Goal: Task Accomplishment & Management: Complete application form

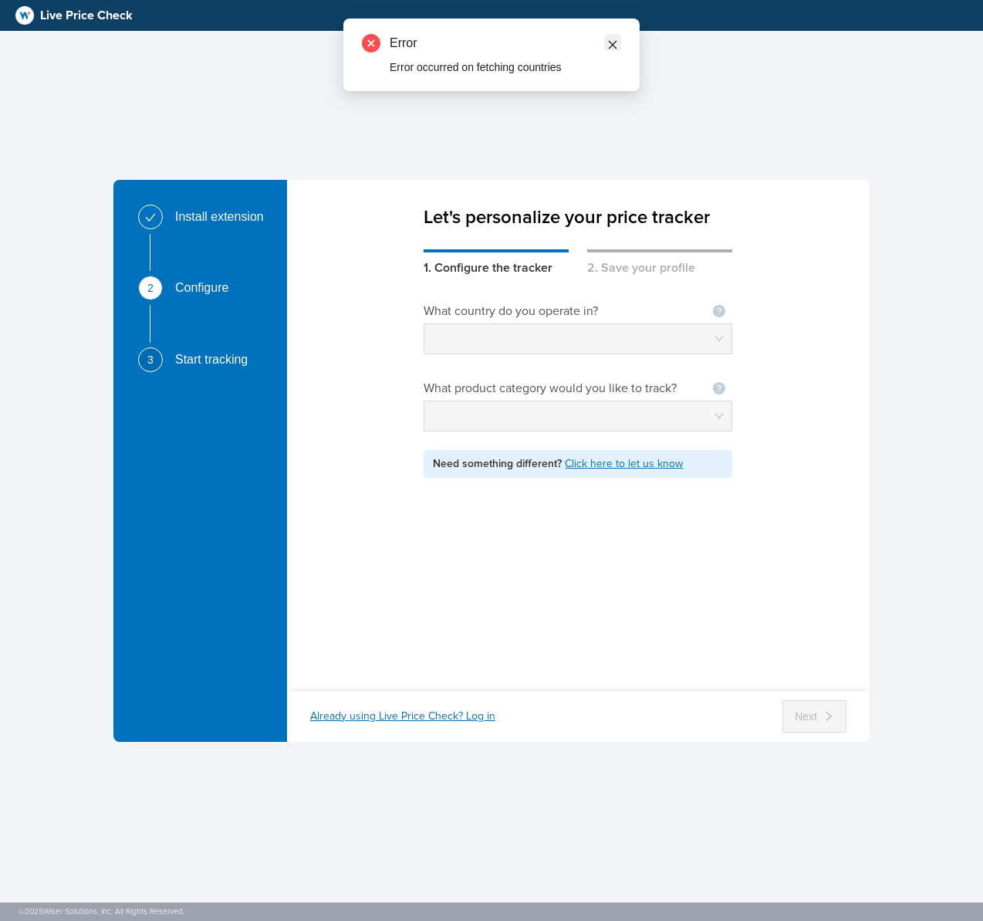
click at [611, 42] on icon "close" at bounding box center [612, 44] width 11 height 11
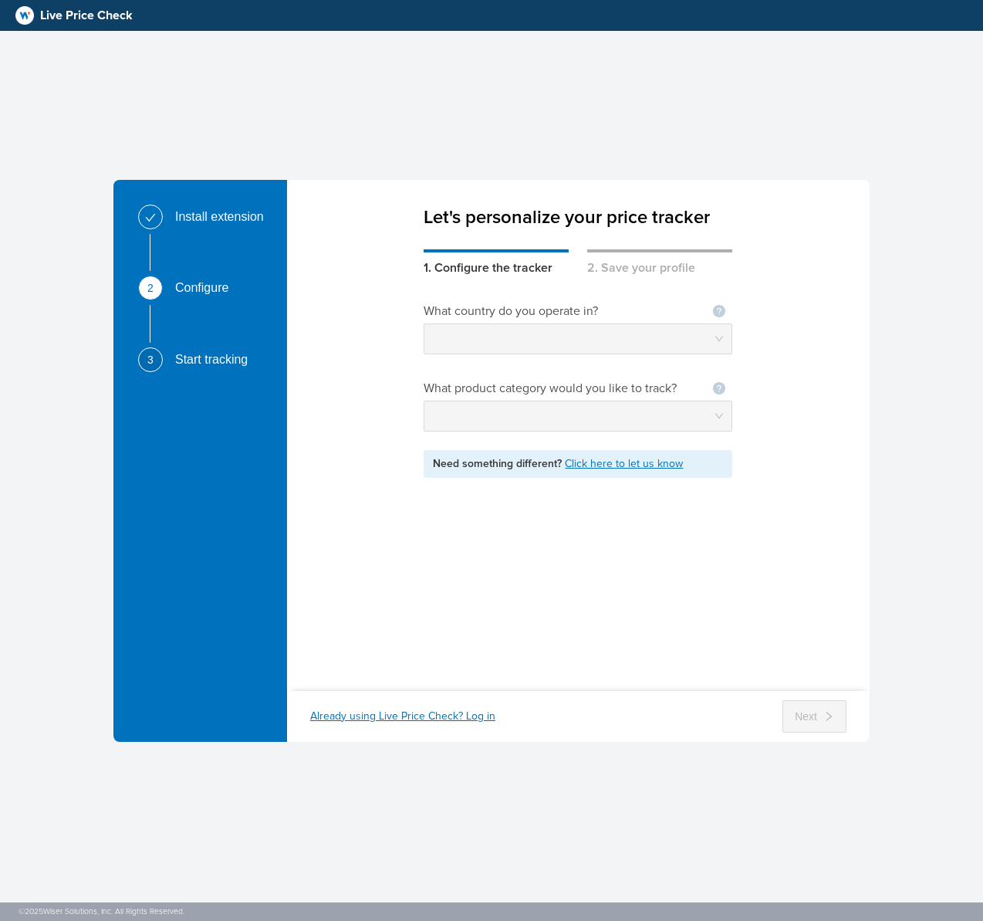
click at [740, 335] on div "What country do you operate in? Not seeing your country ? Let us know What prod…" at bounding box center [578, 474] width 583 height 394
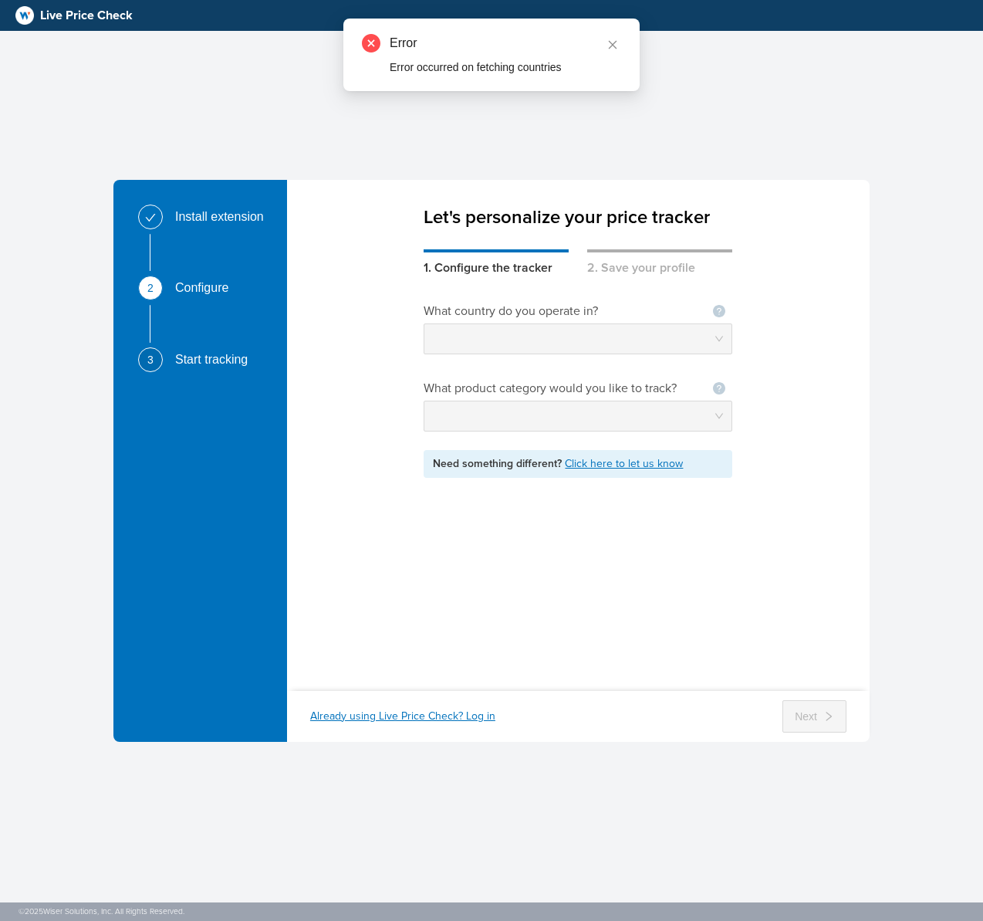
click at [505, 78] on div "Error Error occurred on fetching countries" at bounding box center [491, 55] width 296 height 73
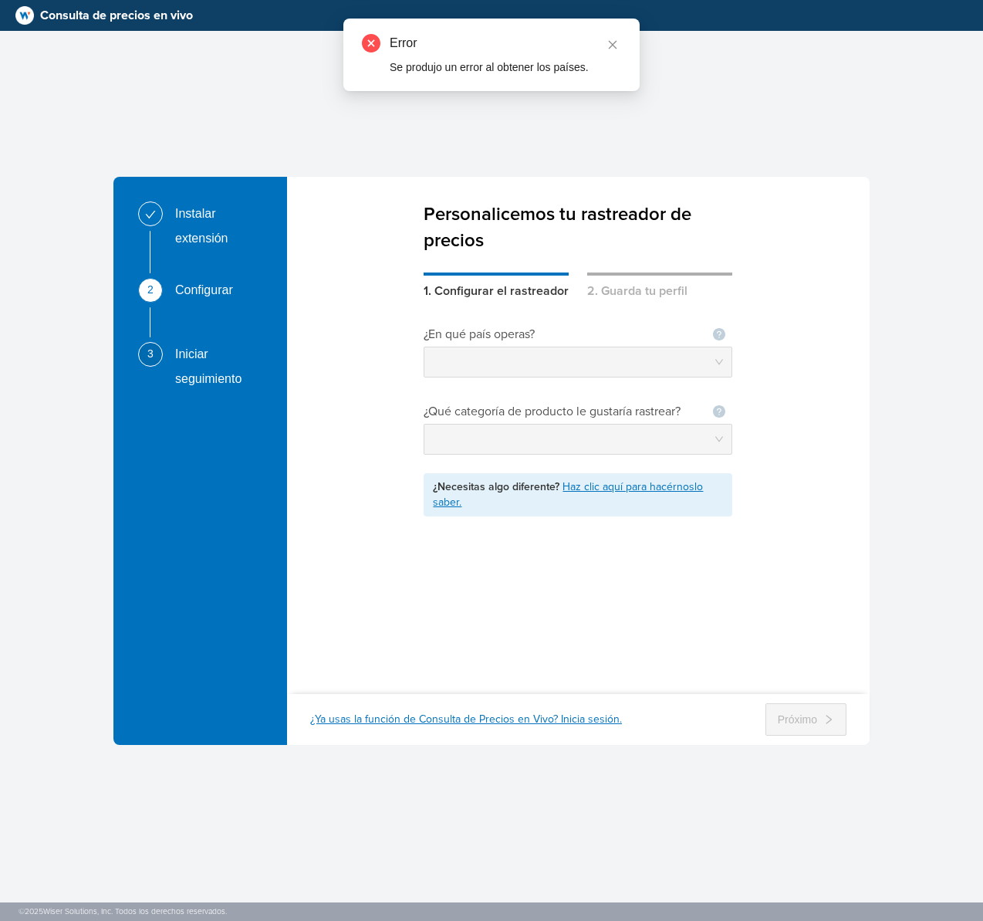
click at [192, 366] on div "Iniciar seguimiento" at bounding box center [228, 366] width 106 height 49
click at [509, 345] on div "¿En qué país operas? ¿No ves tu país ? Avísanos." at bounding box center [578, 351] width 309 height 52
click at [623, 301] on div "¿En qué país operas? ¿No ves tu país ? Avísanos. ¿Qué categoría de producto le …" at bounding box center [578, 497] width 309 height 394
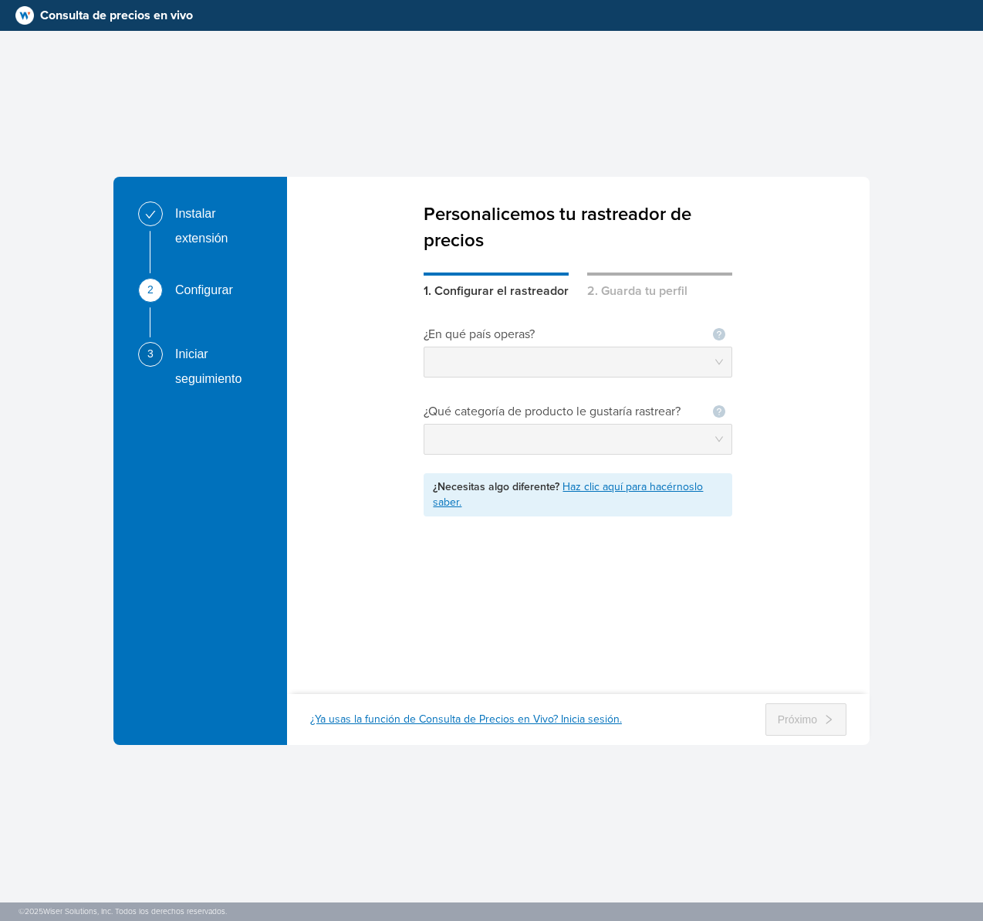
click at [614, 344] on div "¿En qué país operas? ¿No ves tu país ? Avísanos." at bounding box center [578, 351] width 309 height 52
click at [723, 370] on div at bounding box center [578, 362] width 309 height 31
click at [645, 297] on font "2. Guarda tu perfil" at bounding box center [637, 290] width 100 height 15
click at [495, 294] on font "1. Configurar el rastreador" at bounding box center [496, 290] width 145 height 15
click at [161, 221] on div "Instalar extensión" at bounding box center [209, 225] width 143 height 49
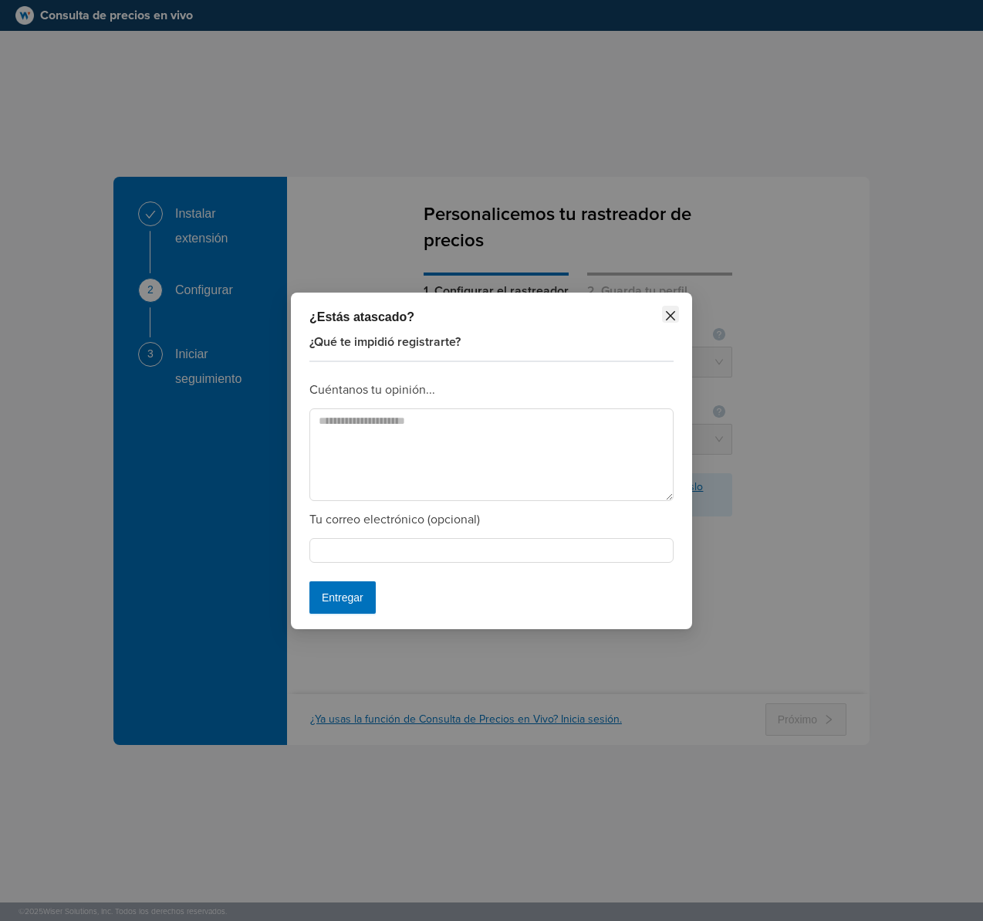
click at [669, 311] on icon "cerca" at bounding box center [670, 315] width 12 height 12
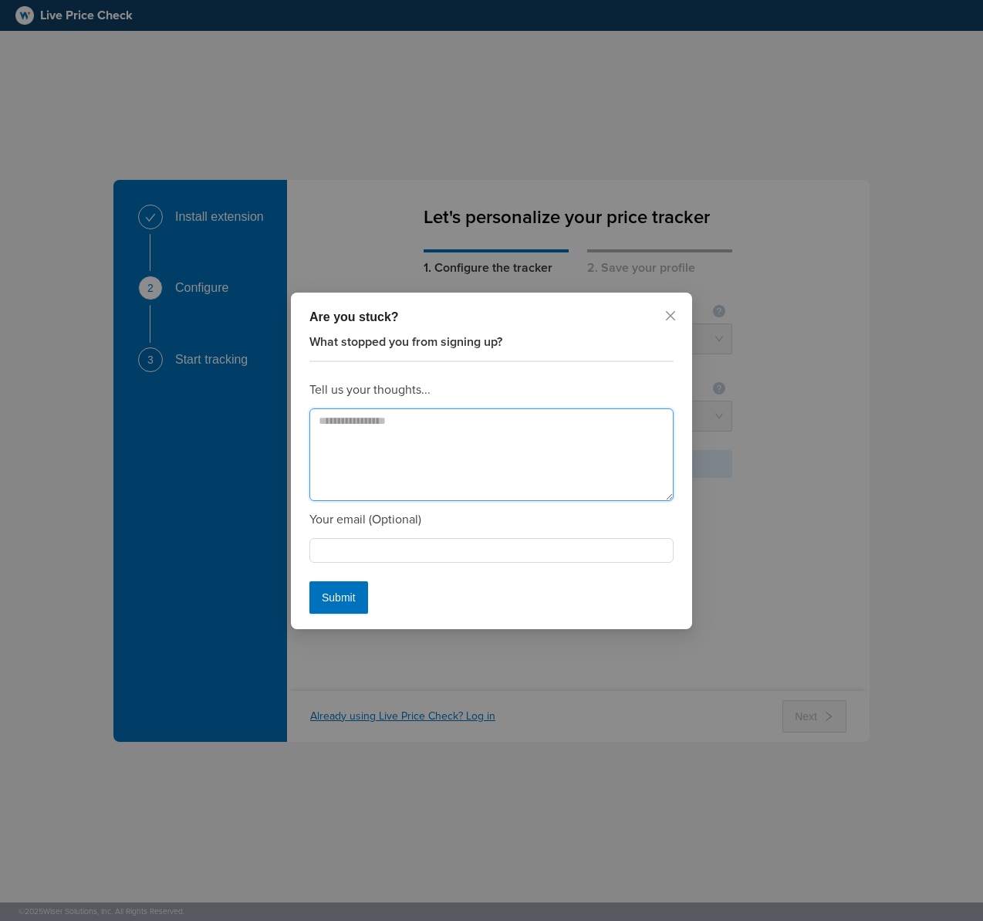
click at [468, 424] on textarea at bounding box center [491, 454] width 364 height 93
click at [675, 315] on icon "close" at bounding box center [670, 315] width 12 height 12
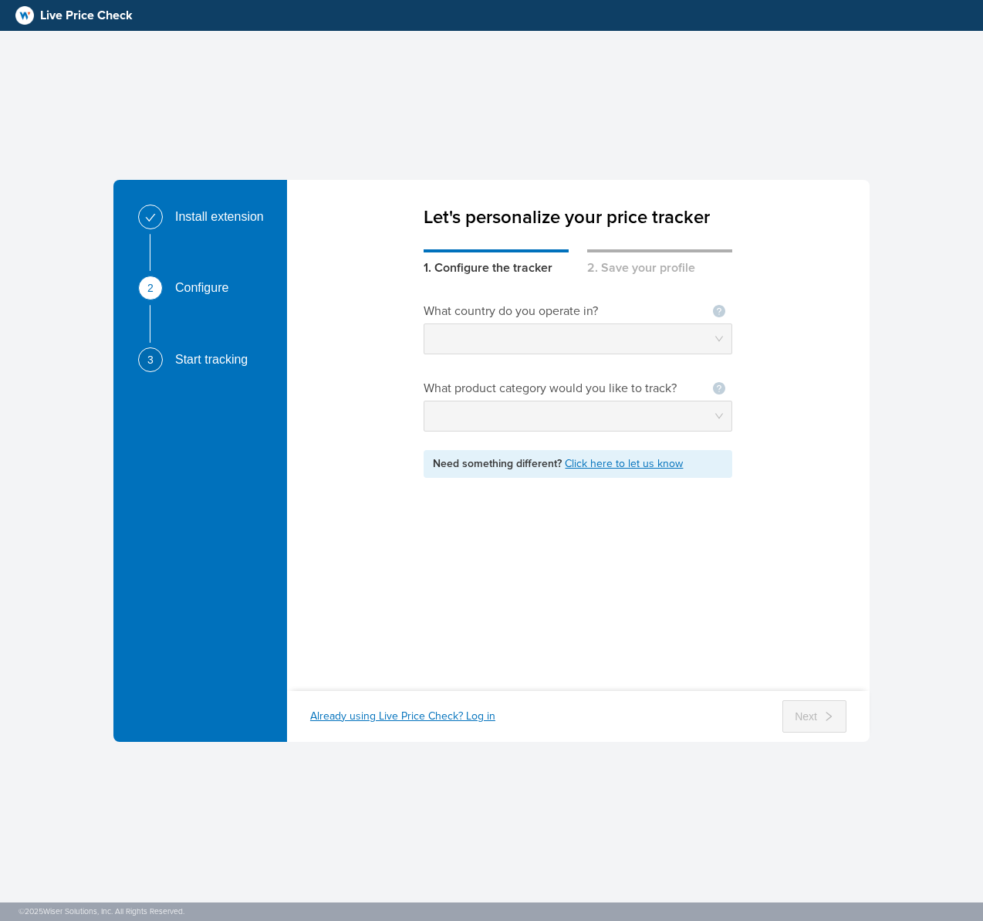
click at [667, 314] on body "Live Price Check Install extension 2 Configure 3 Start tracking Let's personali…" at bounding box center [491, 460] width 983 height 921
click at [725, 343] on div at bounding box center [578, 338] width 309 height 31
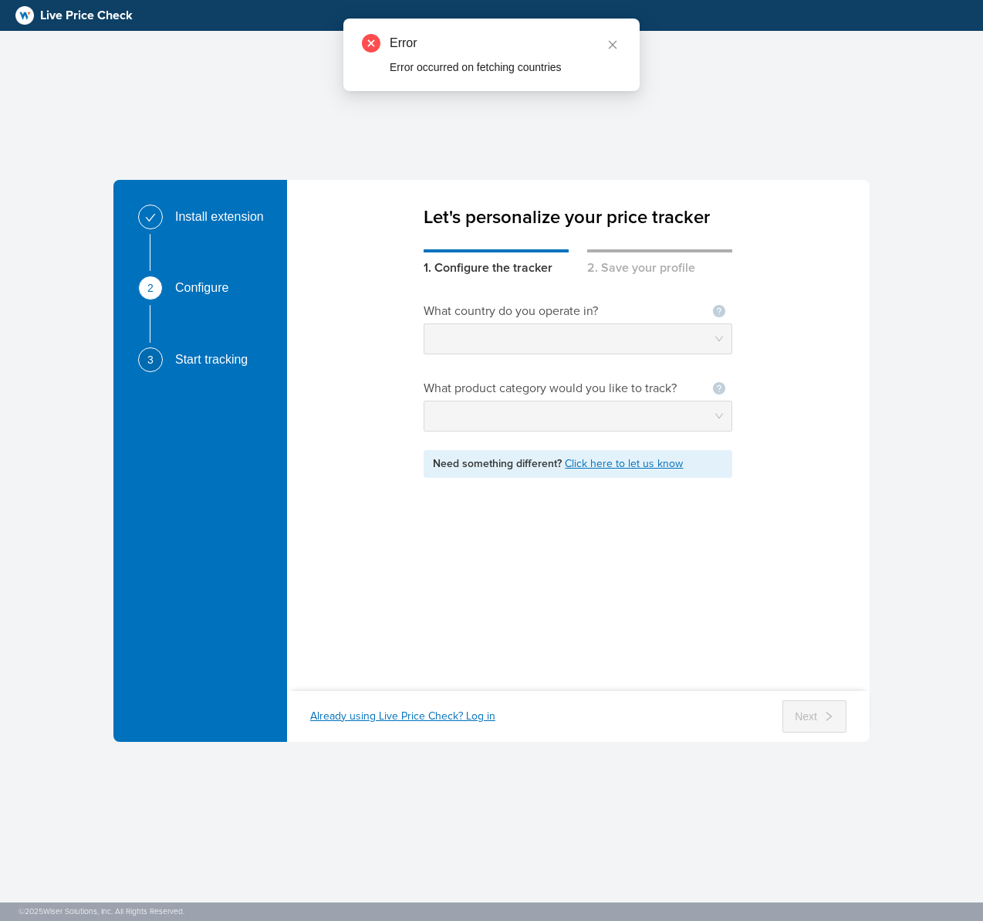
click at [460, 61] on div "Error occurred on fetching countries" at bounding box center [506, 67] width 232 height 17
copy div "Error occurred on fetching countries"
click at [529, 72] on div "Error occurred on fetching countries" at bounding box center [506, 67] width 232 height 17
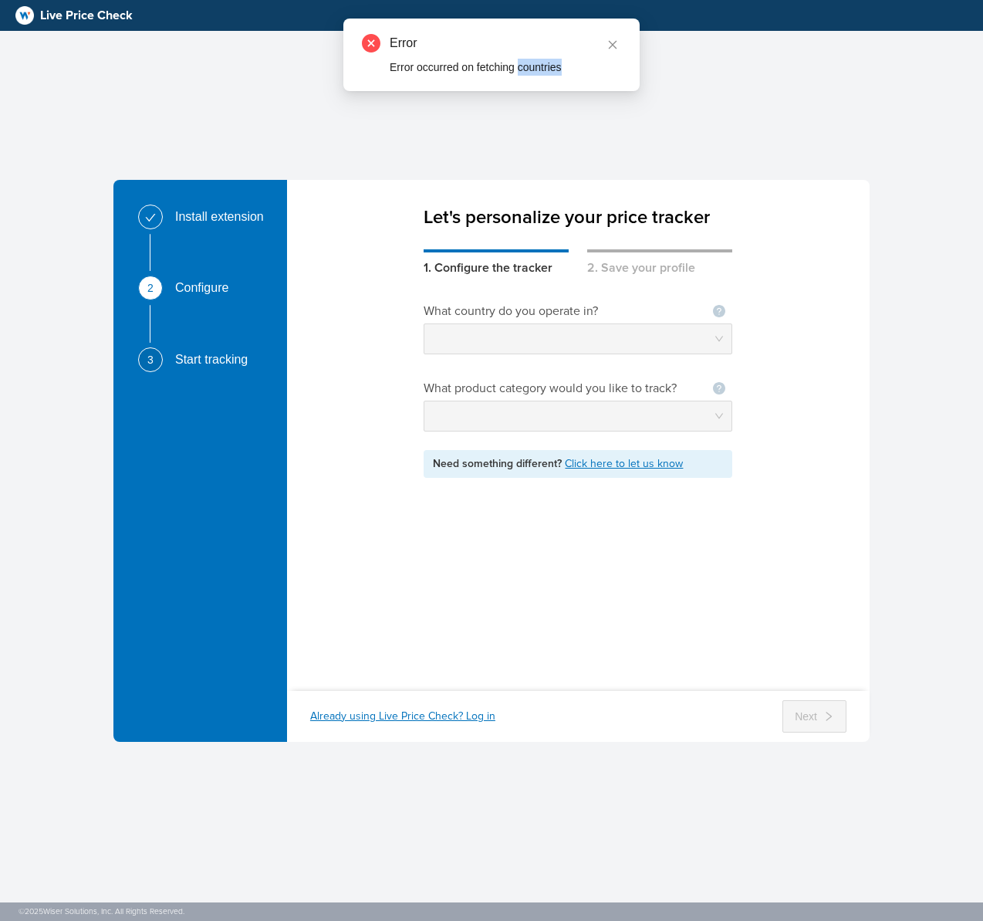
click at [529, 72] on div "Error occurred on fetching countries" at bounding box center [506, 67] width 232 height 17
copy div "Error occurred on fetching countries"
click at [533, 65] on div "Error occurred on fetching countries" at bounding box center [506, 67] width 232 height 17
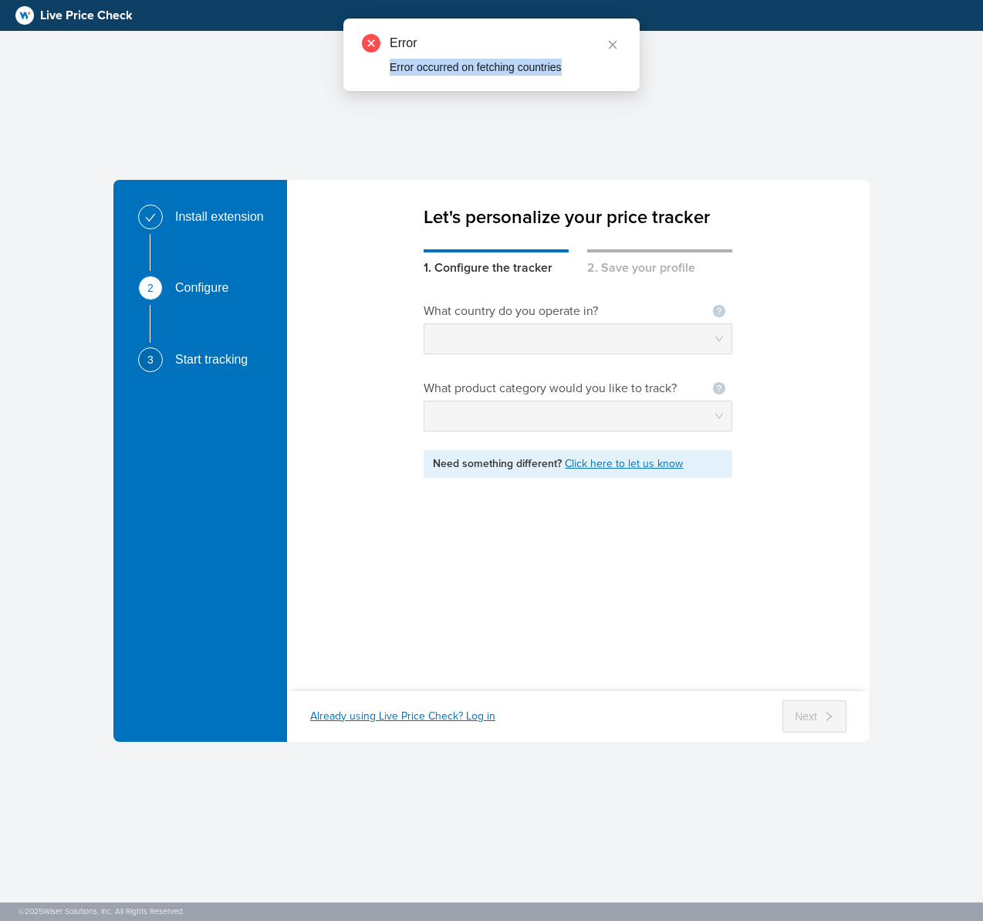
click at [533, 65] on div "Error occurred on fetching countries" at bounding box center [506, 67] width 232 height 17
click at [29, 14] on img at bounding box center [24, 15] width 19 height 19
click at [30, 18] on img at bounding box center [24, 15] width 19 height 19
click at [614, 46] on icon "close" at bounding box center [613, 45] width 8 height 8
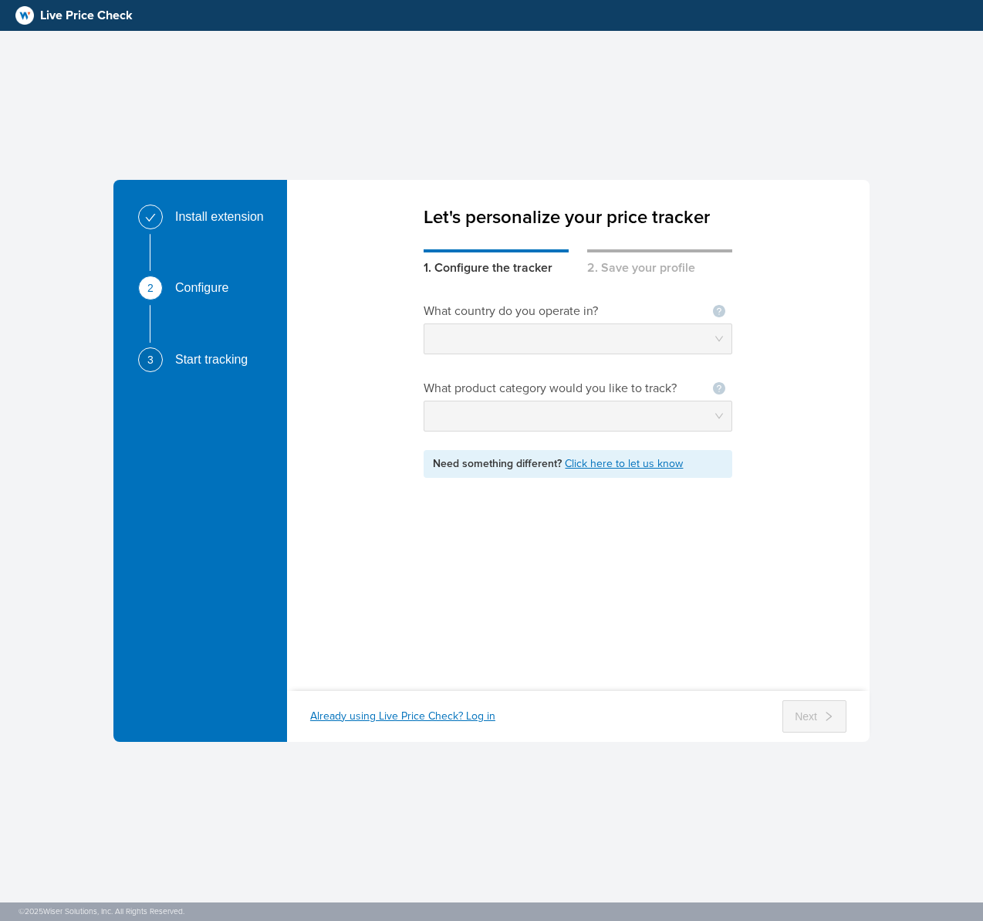
click at [50, 15] on span "Live Price Check" at bounding box center [86, 15] width 93 height 19
click at [25, 19] on img at bounding box center [24, 15] width 19 height 19
drag, startPoint x: 38, startPoint y: 20, endPoint x: 138, endPoint y: 19, distance: 100.3
click at [138, 19] on header "Live Price Check" at bounding box center [491, 15] width 983 height 31
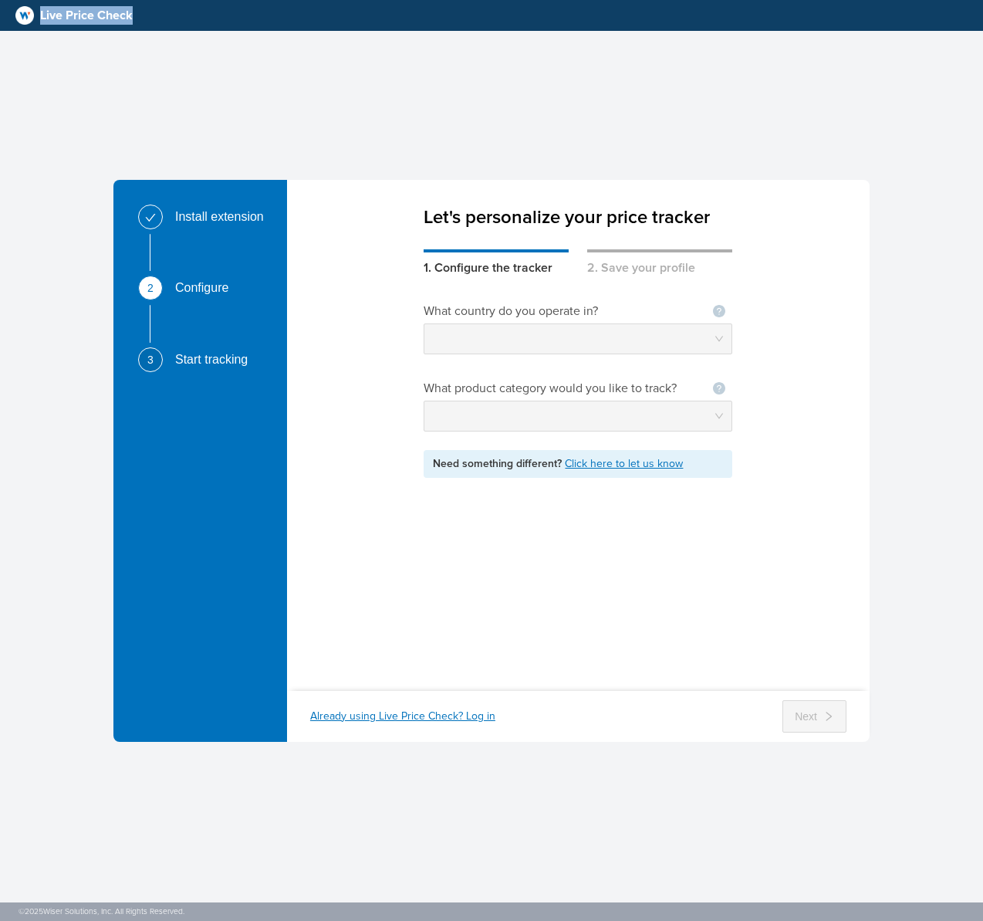
copy span "Live Price Check"
